Goal: Find specific page/section: Find specific page/section

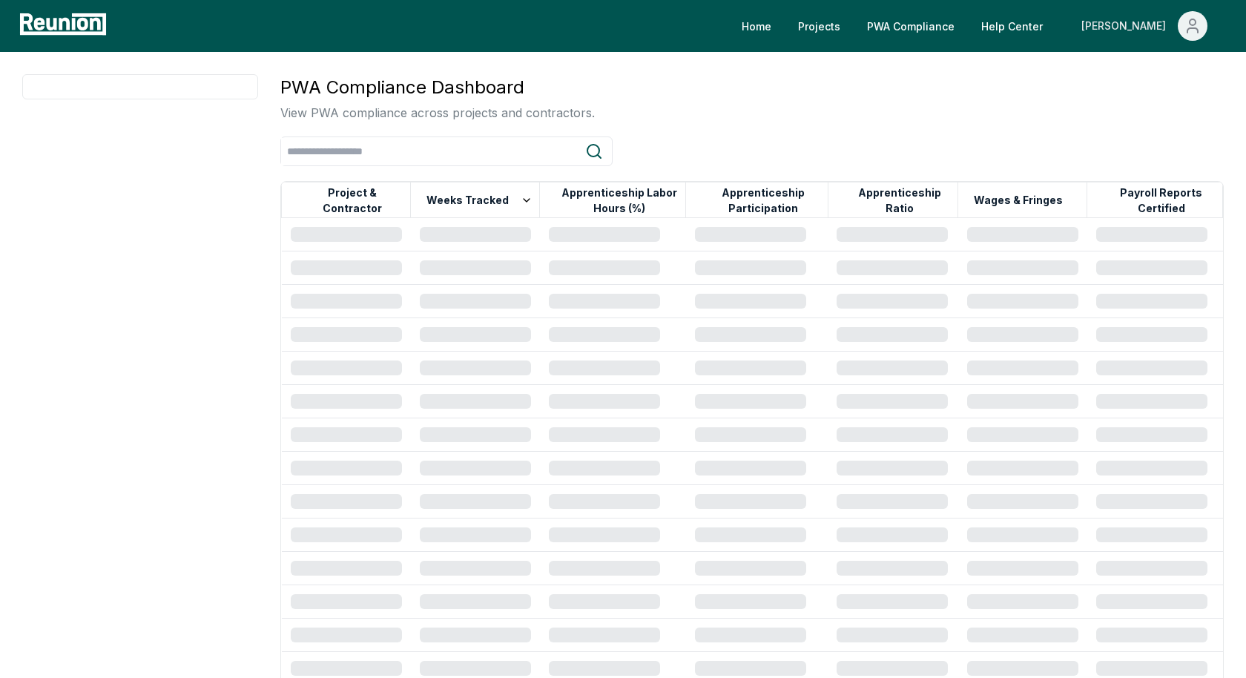
click at [1203, 24] on span "Main" at bounding box center [1193, 26] width 30 height 30
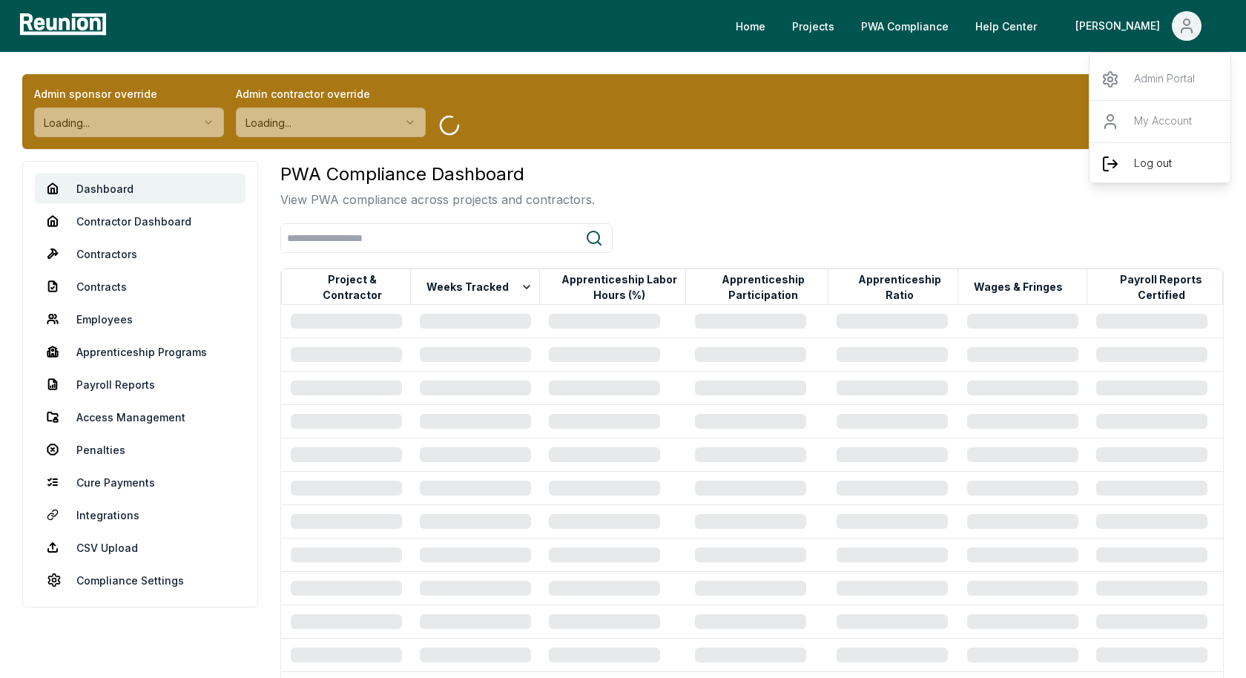
click at [1143, 166] on p "Log out" at bounding box center [1153, 164] width 38 height 18
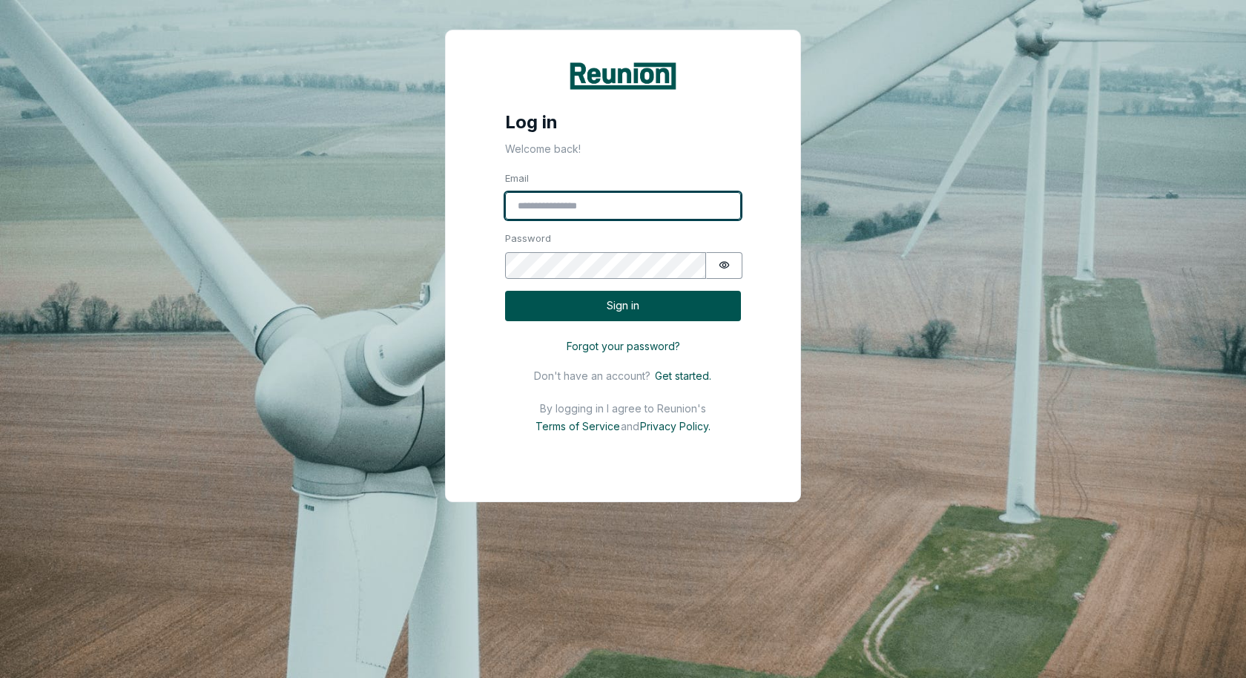
click at [634, 200] on input "Email" at bounding box center [623, 206] width 236 height 28
type input "**********"
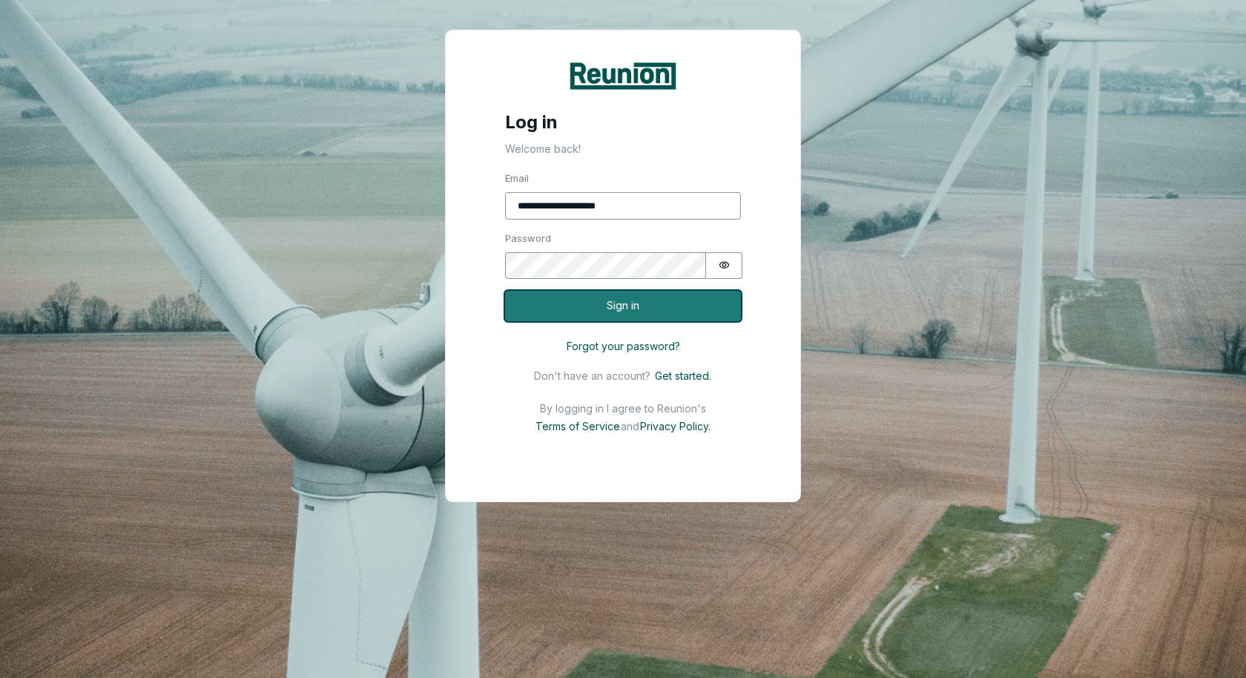
click at [648, 306] on button "Sign in" at bounding box center [623, 306] width 236 height 30
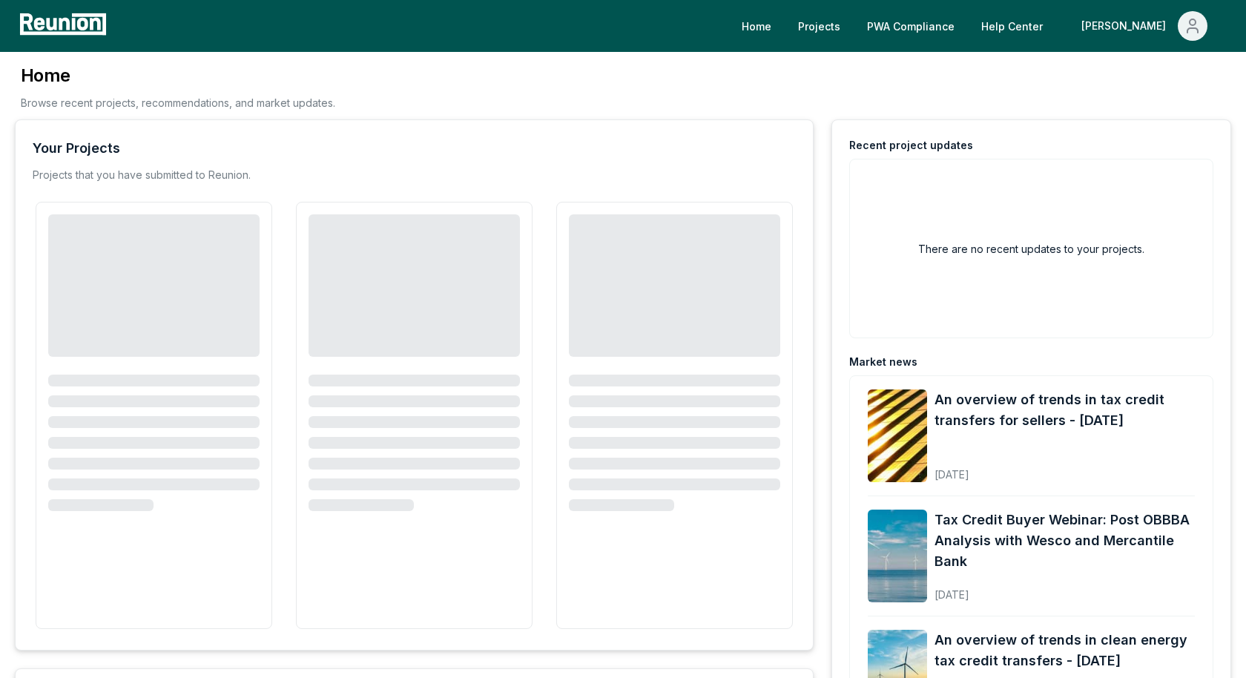
click at [694, 32] on div "Home Projects PWA Compliance Help Center [PERSON_NAME]" at bounding box center [671, 26] width 1120 height 30
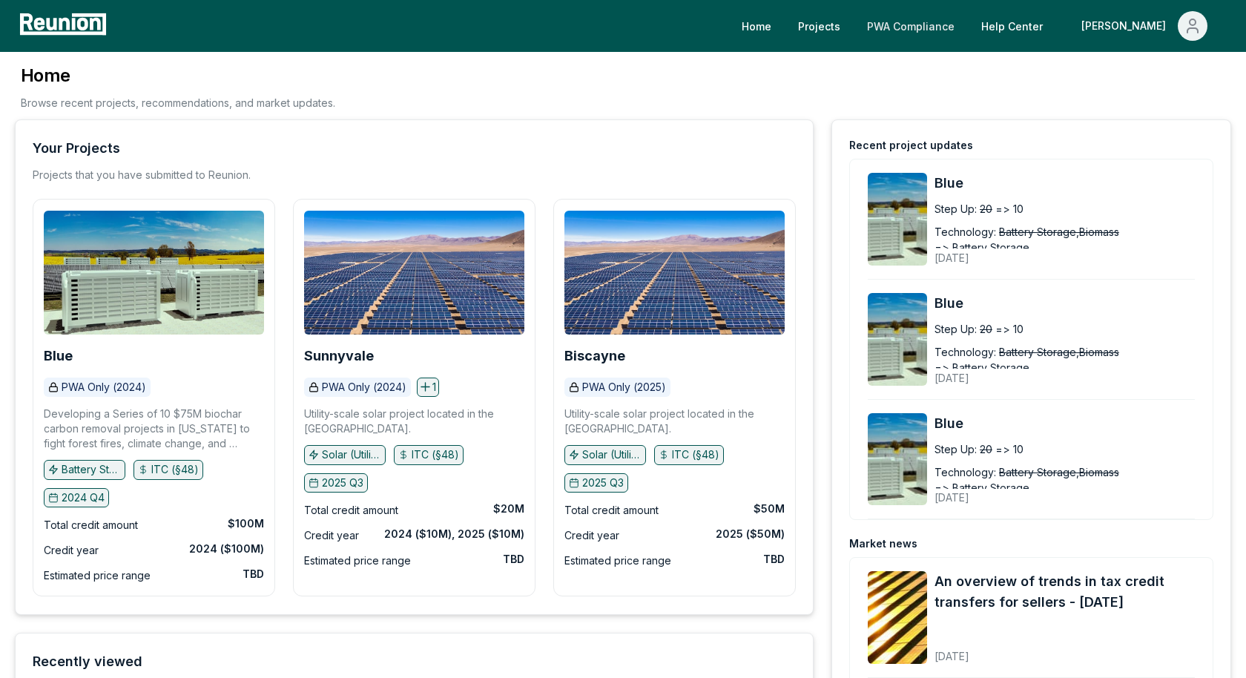
click at [967, 28] on link "PWA Compliance" at bounding box center [910, 26] width 111 height 30
